Goal: Task Accomplishment & Management: Manage account settings

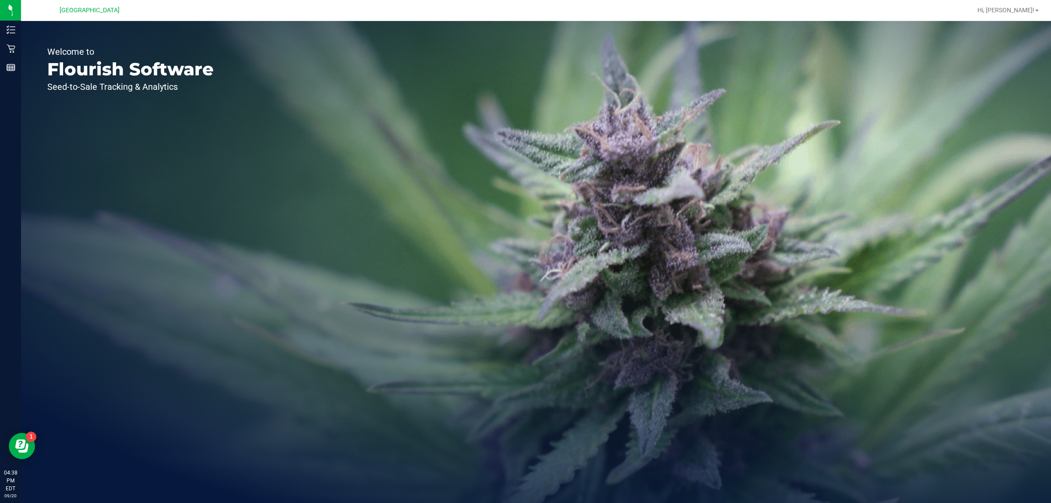
click at [22, 48] on div "Welcome to Flourish Software Seed-to-Sale Tracking & Analytics" at bounding box center [130, 262] width 219 height 482
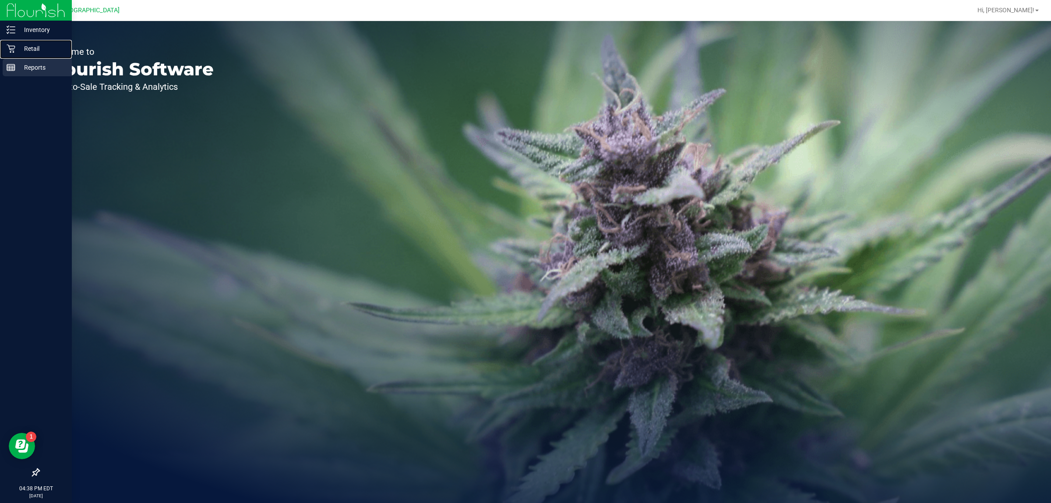
drag, startPoint x: 16, startPoint y: 49, endPoint x: 25, endPoint y: 62, distance: 16.4
click at [16, 49] on p "Retail" at bounding box center [41, 48] width 53 height 11
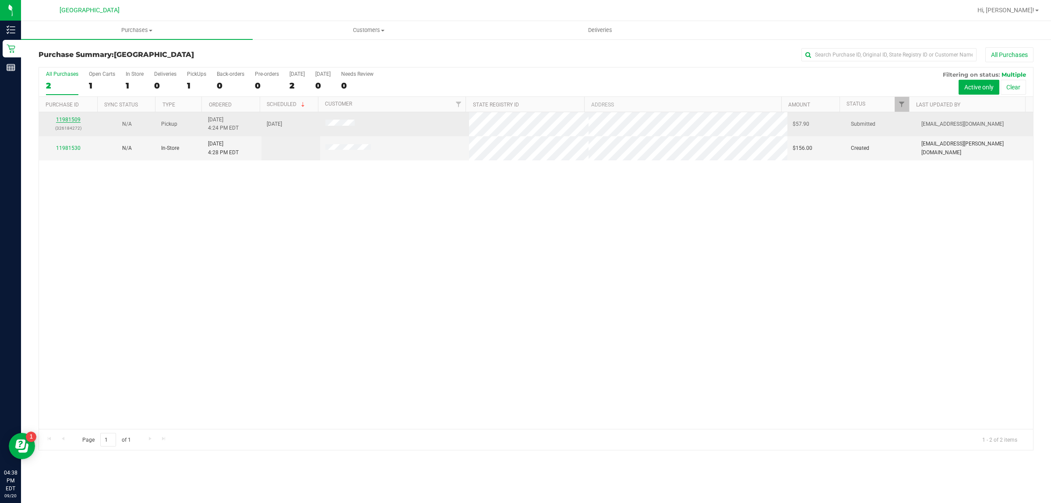
click at [77, 119] on link "11981509" at bounding box center [68, 120] width 25 height 6
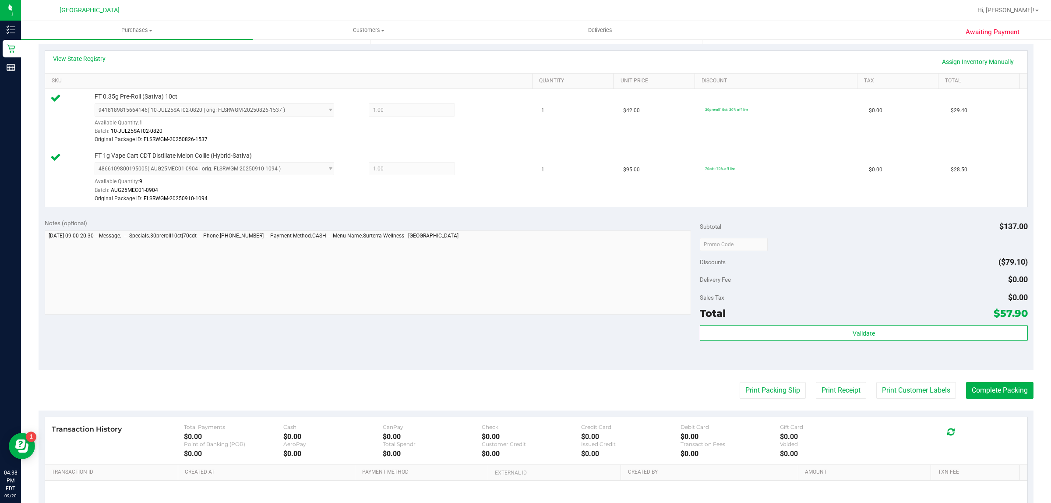
scroll to position [274, 0]
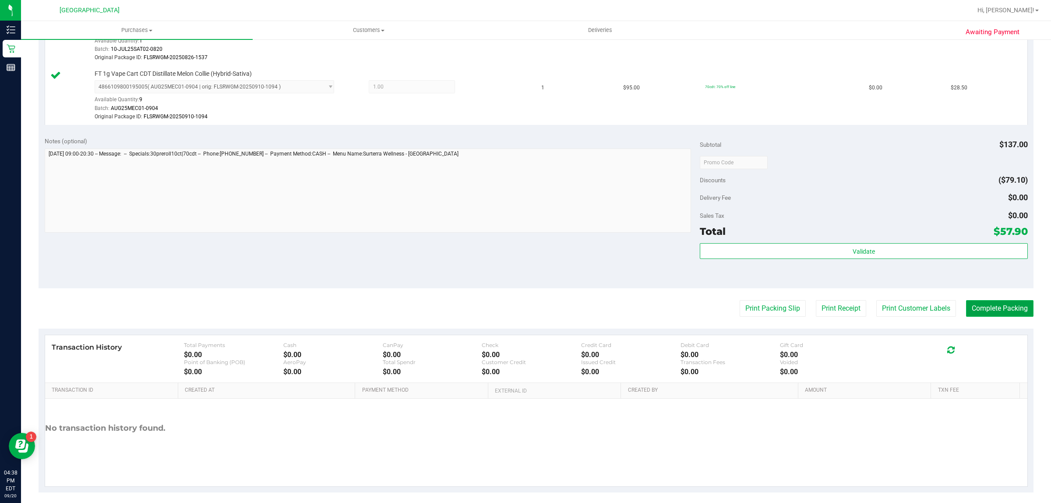
click at [1022, 308] on button "Complete Packing" at bounding box center [999, 308] width 67 height 17
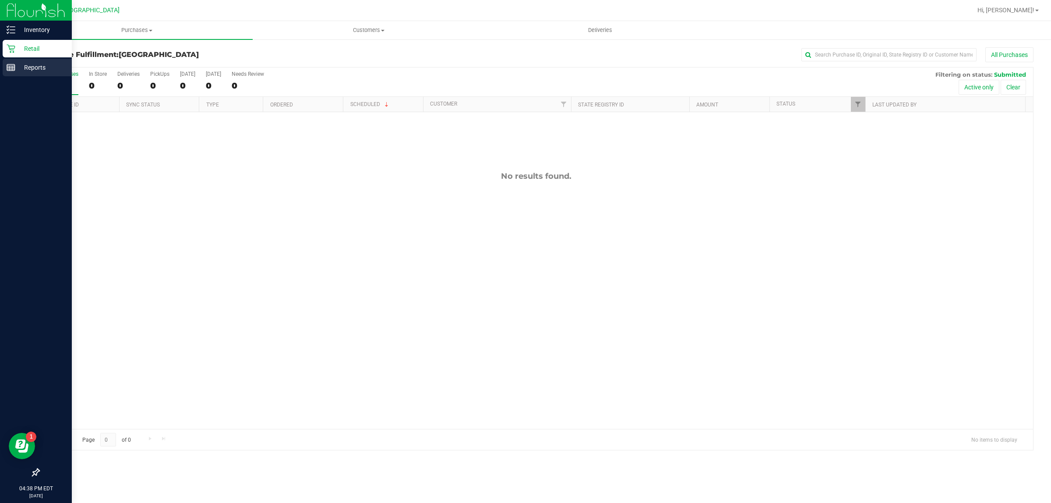
click at [5, 72] on div "Reports" at bounding box center [37, 68] width 69 height 18
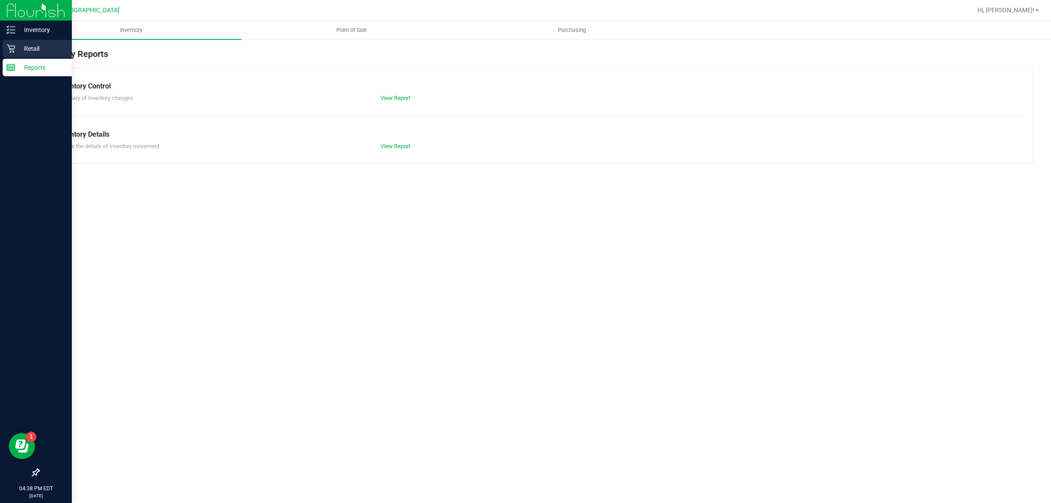
click at [10, 45] on icon at bounding box center [11, 48] width 9 height 9
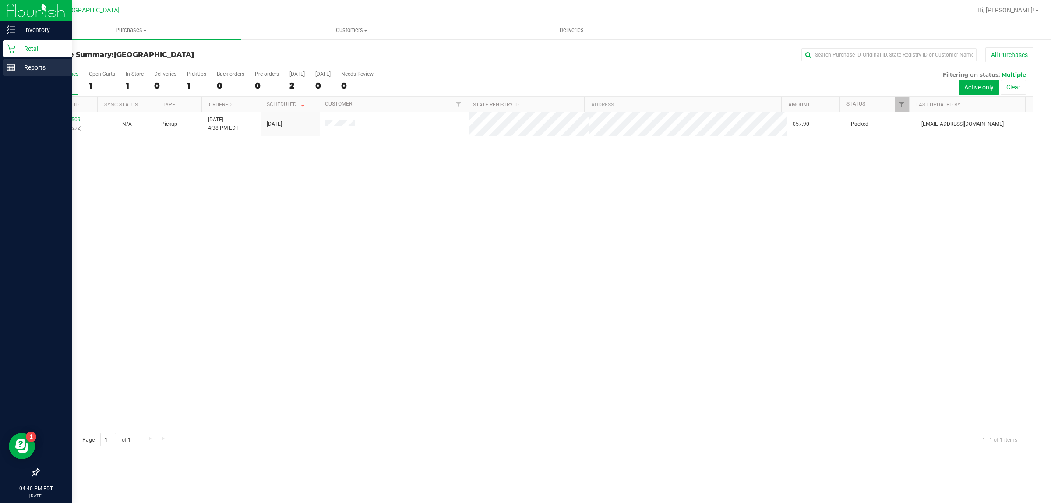
click at [50, 67] on p "Reports" at bounding box center [41, 67] width 53 height 11
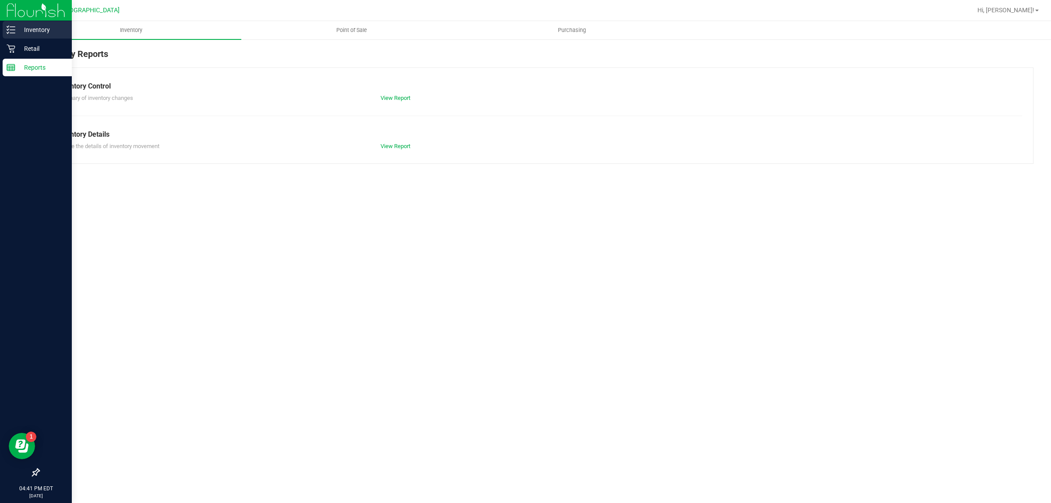
click at [19, 32] on p "Inventory" at bounding box center [41, 30] width 53 height 11
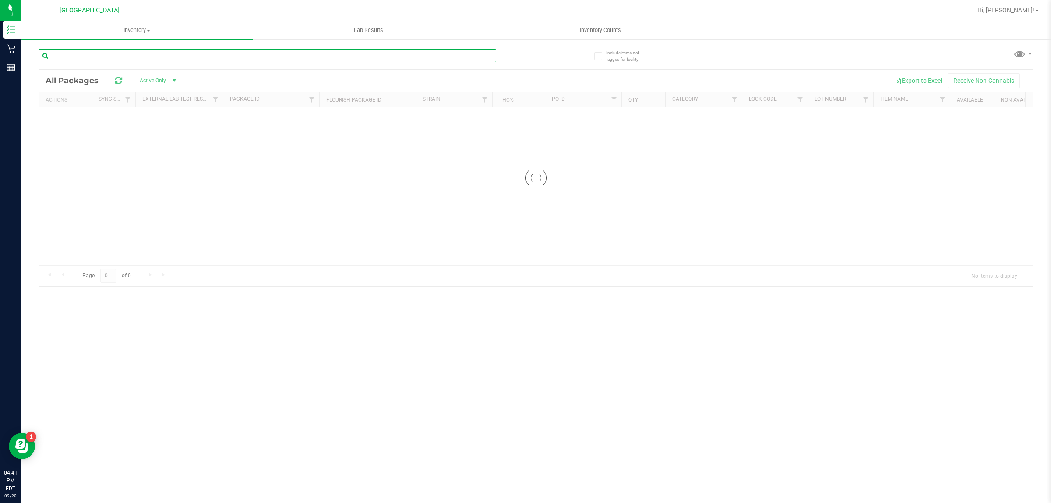
click at [155, 60] on input "text" at bounding box center [268, 55] width 458 height 13
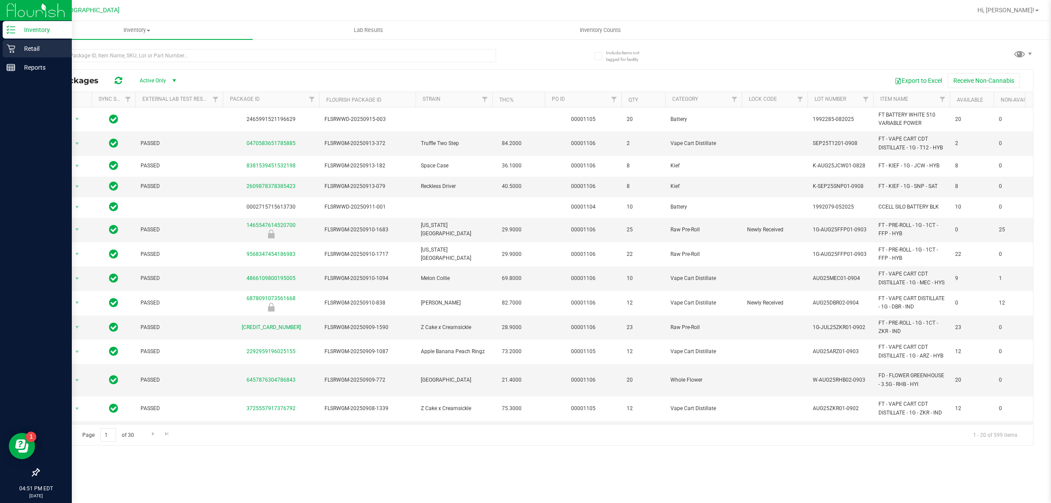
click at [20, 49] on p "Retail" at bounding box center [41, 48] width 53 height 11
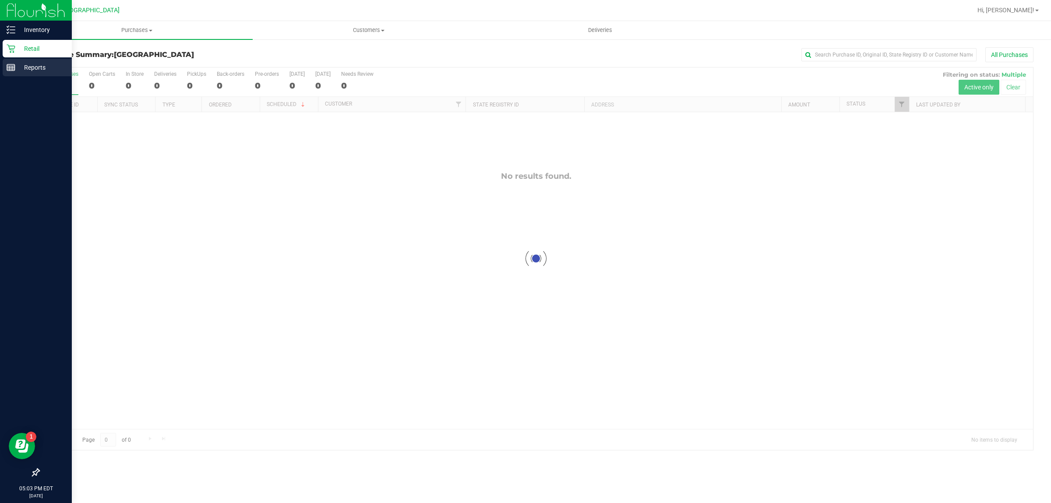
click at [33, 75] on div "Reports" at bounding box center [37, 68] width 69 height 18
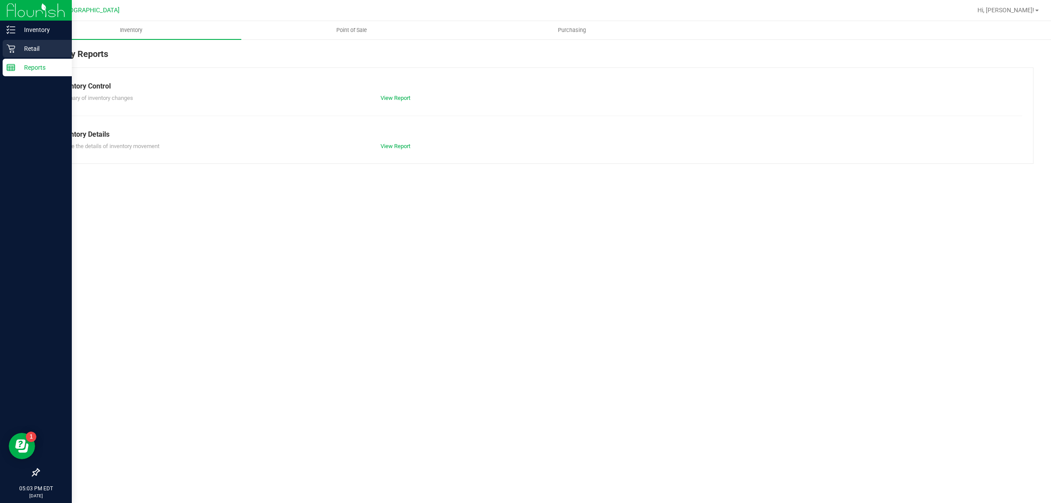
click at [57, 53] on p "Retail" at bounding box center [41, 48] width 53 height 11
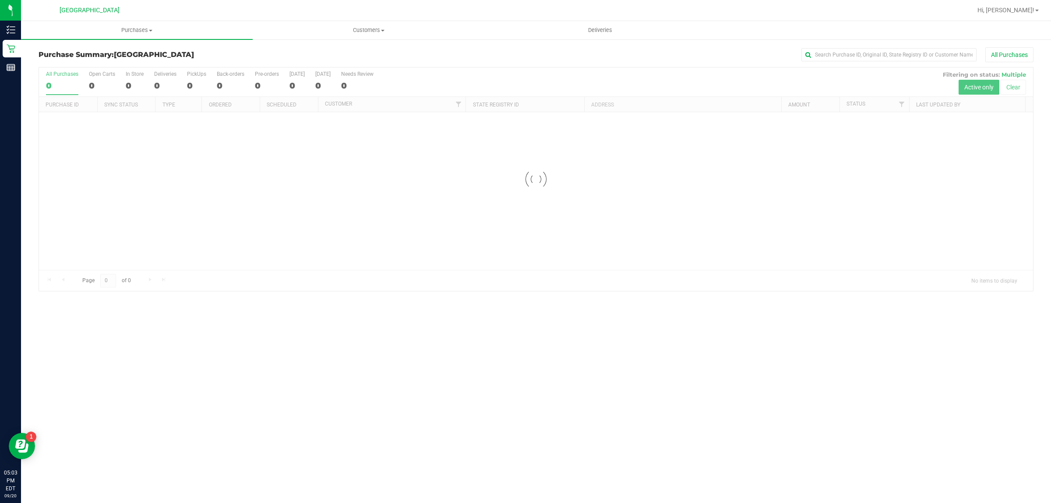
click at [372, 21] on link "Customers All customers Add a new customer All physicians" at bounding box center [369, 30] width 232 height 18
click at [189, 25] on uib-tab-heading "Purchases Summary of purchases Fulfillment All purchases" at bounding box center [136, 30] width 231 height 18
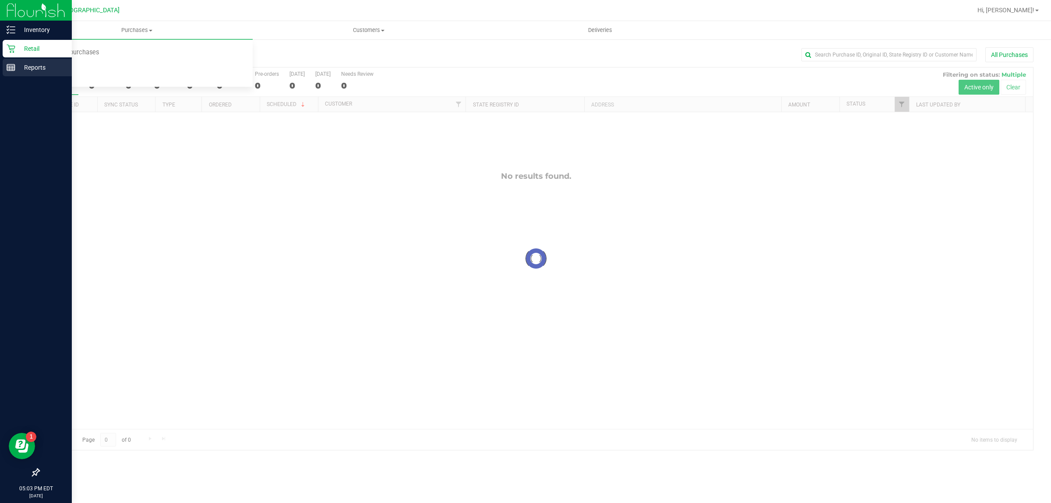
click at [14, 62] on div "Reports" at bounding box center [37, 68] width 69 height 18
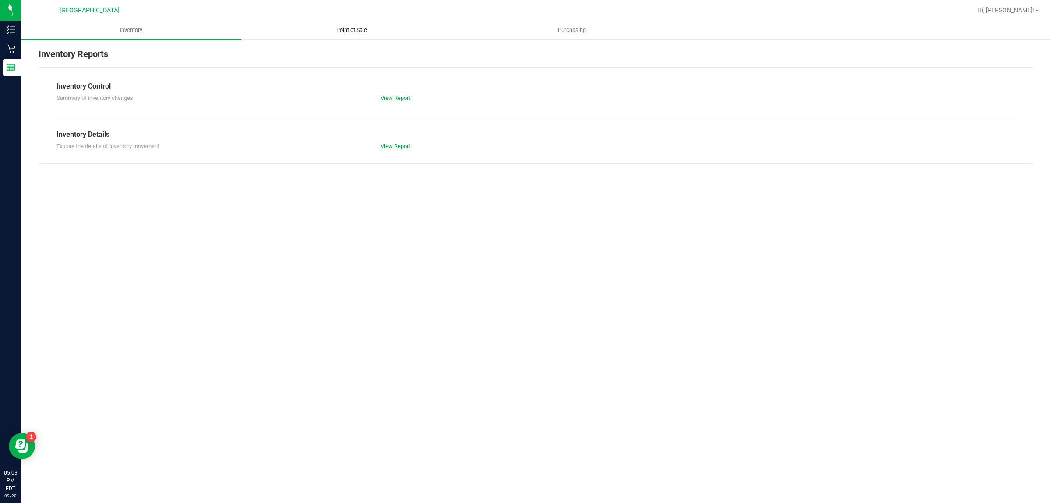
click at [366, 27] on span "Point of Sale" at bounding box center [352, 30] width 54 height 8
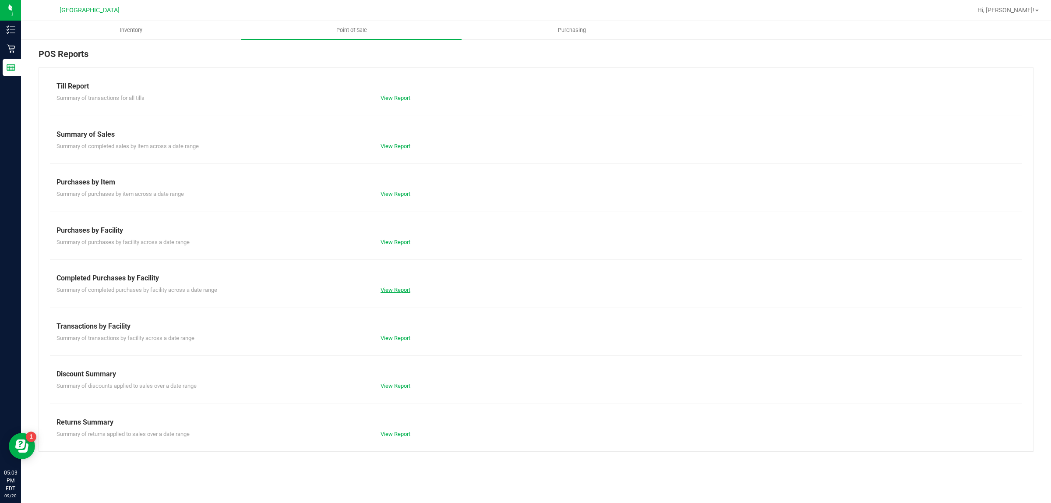
click at [391, 292] on link "View Report" at bounding box center [396, 290] width 30 height 7
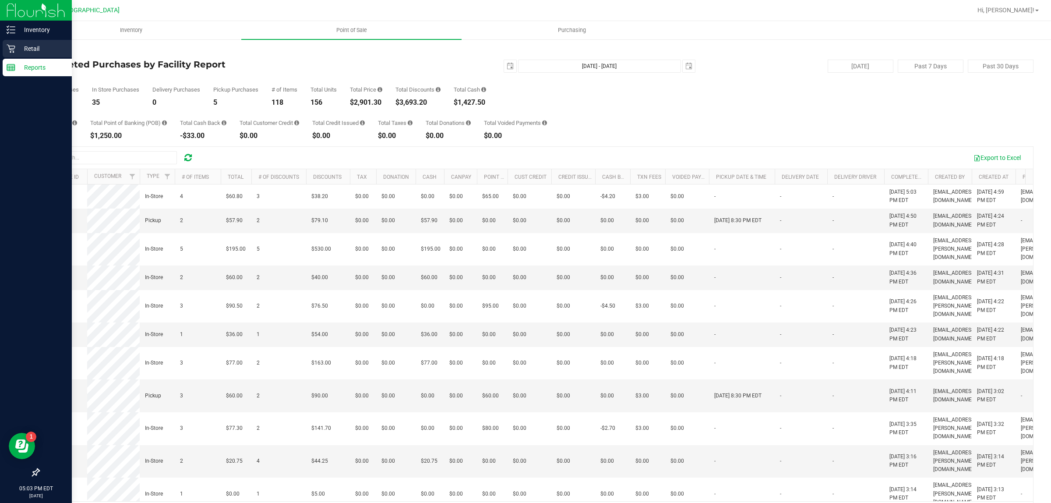
click at [33, 50] on p "Retail" at bounding box center [41, 48] width 53 height 11
